Goal: Information Seeking & Learning: Learn about a topic

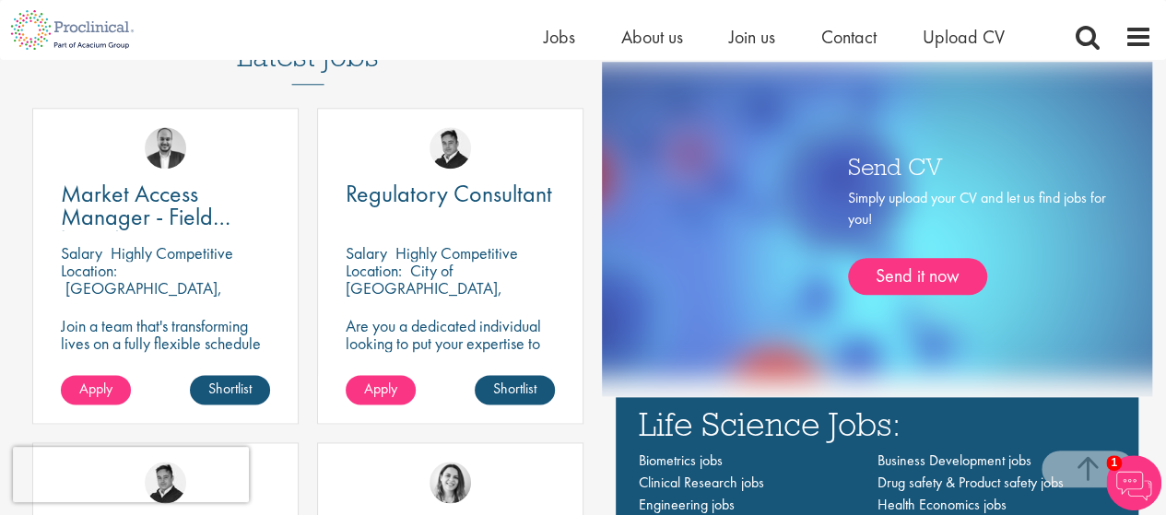
scroll to position [856, 0]
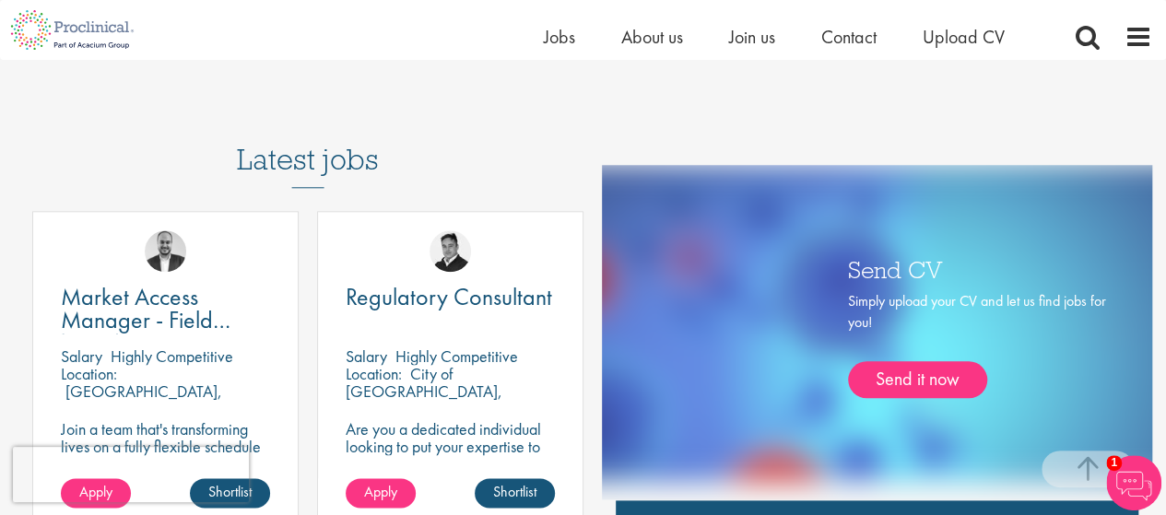
click at [301, 160] on h3 "Latest jobs" at bounding box center [308, 143] width 142 height 90
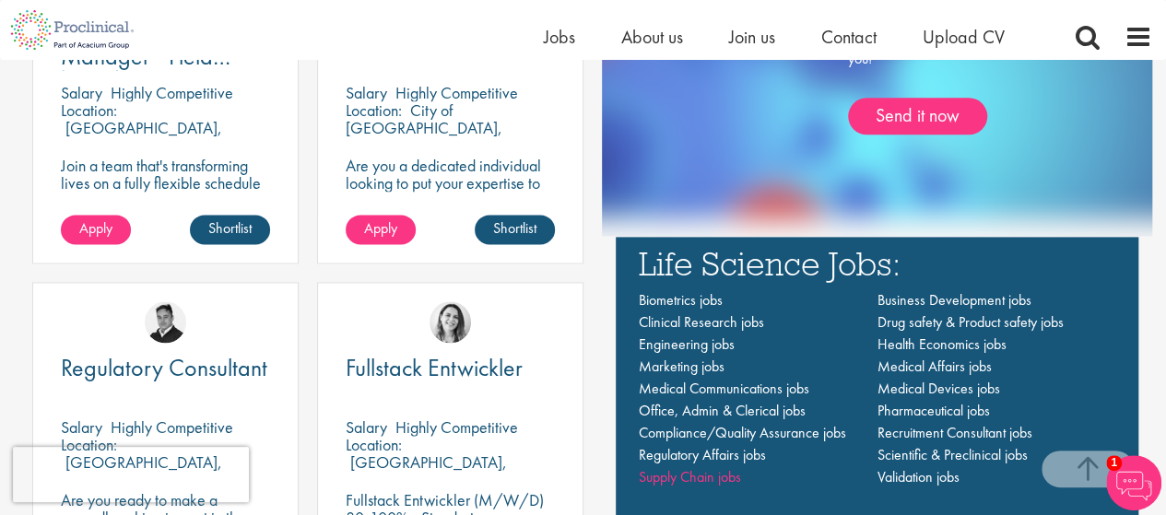
scroll to position [1113, 0]
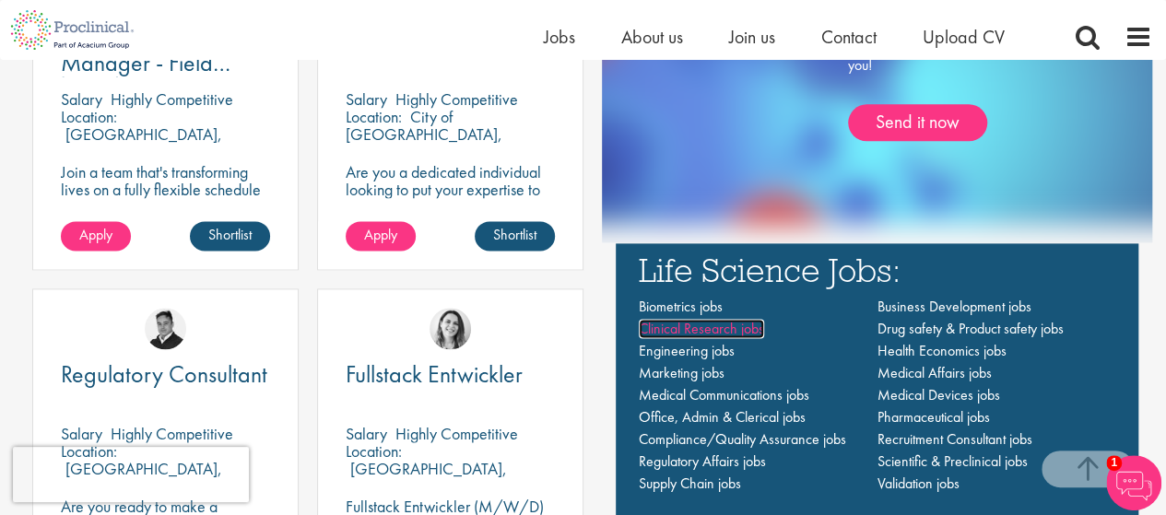
click at [732, 329] on span "Clinical Research jobs" at bounding box center [701, 328] width 125 height 19
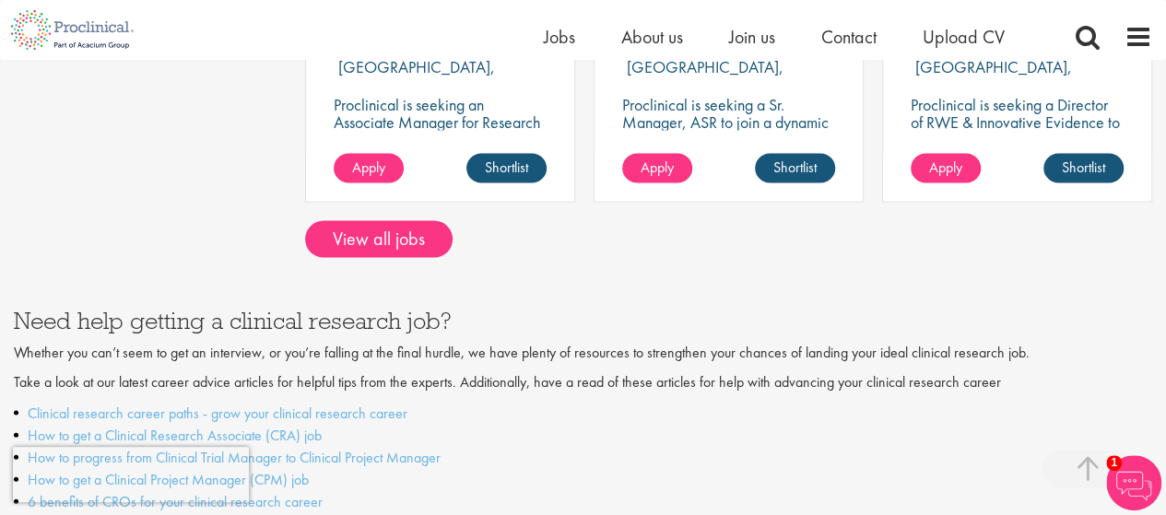
scroll to position [1761, 0]
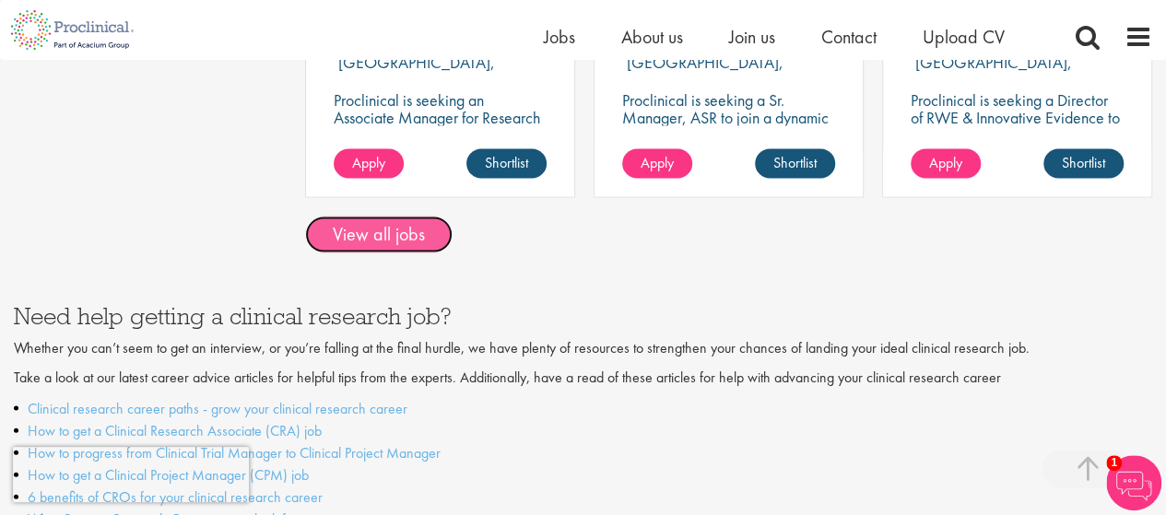
click at [408, 217] on link "View all jobs" at bounding box center [379, 235] width 148 height 37
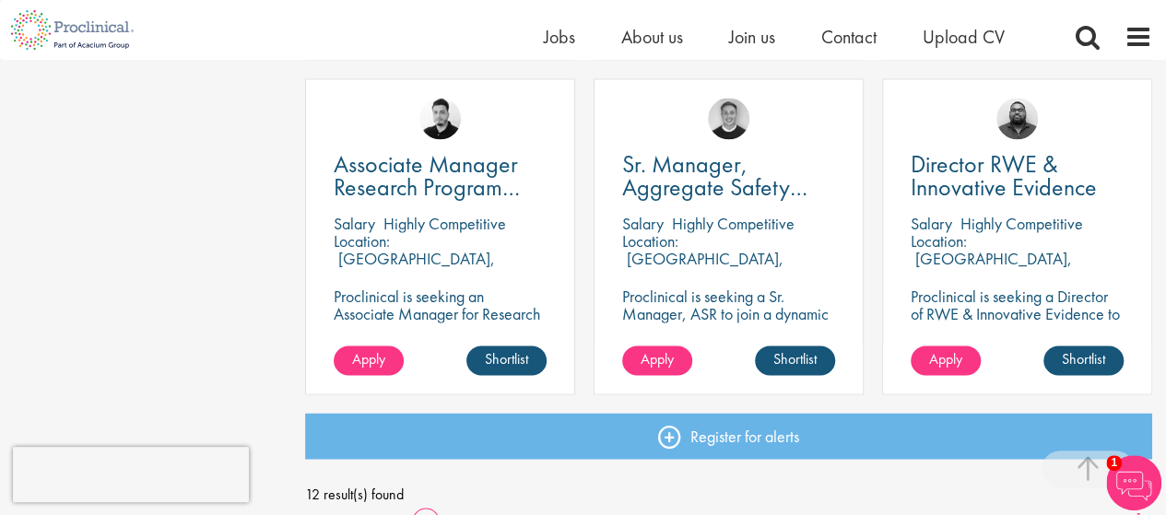
scroll to position [1341, 0]
